Goal: Use online tool/utility: Utilize a website feature to perform a specific function

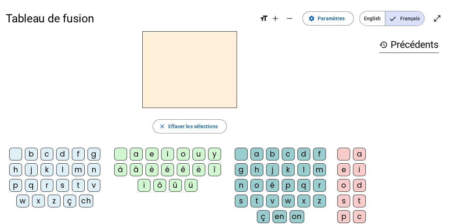
click at [142, 169] on div "â" at bounding box center [136, 170] width 13 height 13
click at [242, 185] on div "n" at bounding box center [241, 185] width 13 height 13
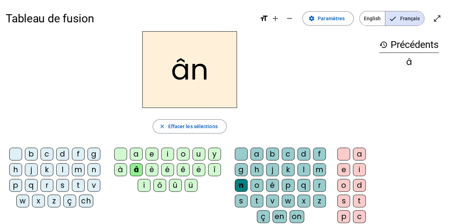
click at [345, 164] on div "e" at bounding box center [343, 170] width 13 height 13
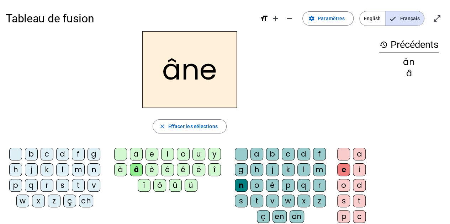
click at [137, 170] on div "â" at bounding box center [136, 170] width 13 height 13
click at [317, 172] on div "m" at bounding box center [319, 170] width 13 height 13
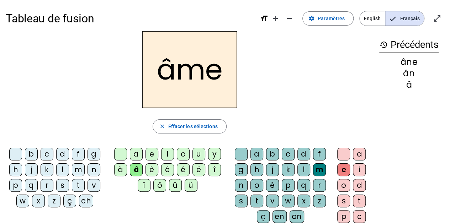
drag, startPoint x: 132, startPoint y: 171, endPoint x: 206, endPoint y: 192, distance: 76.6
click at [206, 192] on div "a e i o u y à â è é ê ë [PERSON_NAME] ô û ü" at bounding box center [169, 171] width 119 height 47
click at [136, 171] on div "â" at bounding box center [136, 170] width 13 height 13
click at [241, 170] on div "g" at bounding box center [241, 170] width 13 height 13
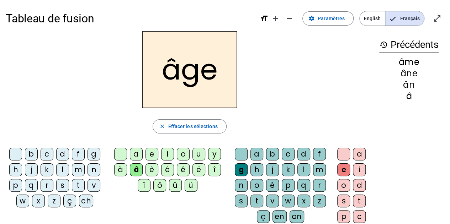
click at [14, 185] on div "p" at bounding box center [15, 185] width 13 height 13
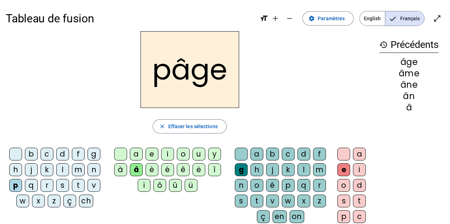
click at [136, 156] on div "a" at bounding box center [136, 154] width 13 height 13
drag, startPoint x: 243, startPoint y: 171, endPoint x: 433, endPoint y: 175, distance: 190.3
click at [433, 175] on div "history Précédents pâge âge âme âne ân â" at bounding box center [408, 140] width 71 height 218
click at [66, 182] on div "s" at bounding box center [62, 185] width 13 height 13
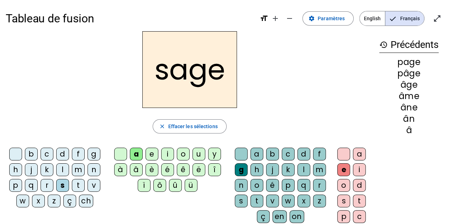
click at [90, 168] on div "n" at bounding box center [93, 170] width 13 height 13
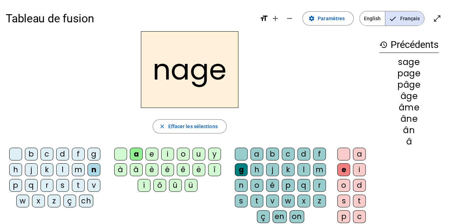
click at [77, 169] on div "m" at bounding box center [78, 170] width 13 height 13
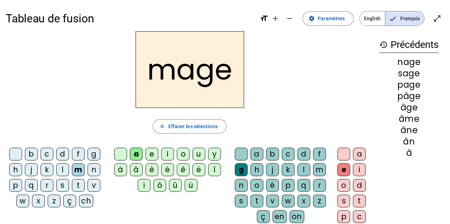
click at [196, 155] on div "u" at bounding box center [198, 154] width 13 height 13
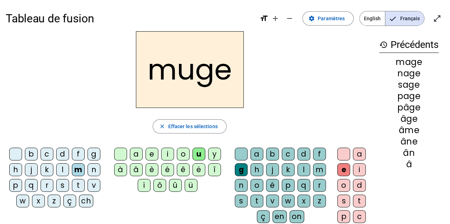
click at [60, 166] on div "l" at bounding box center [62, 170] width 13 height 13
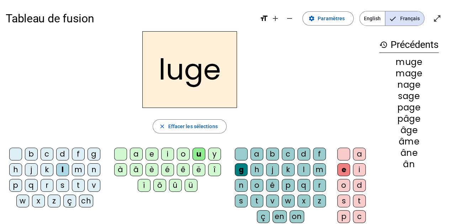
click at [178, 157] on div "o" at bounding box center [183, 154] width 13 height 13
